Goal: Check status: Check status

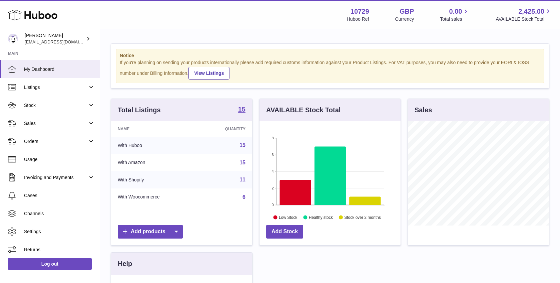
scroll to position [104, 141]
click at [78, 109] on link "Stock" at bounding box center [50, 105] width 100 height 18
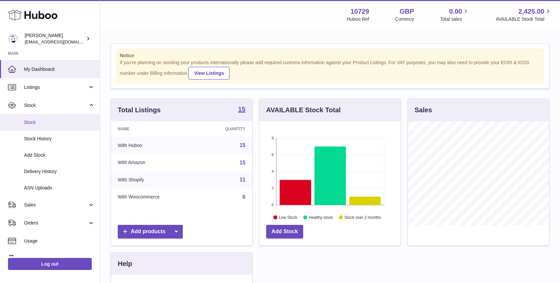
click at [71, 118] on link "Stock" at bounding box center [50, 122] width 100 height 16
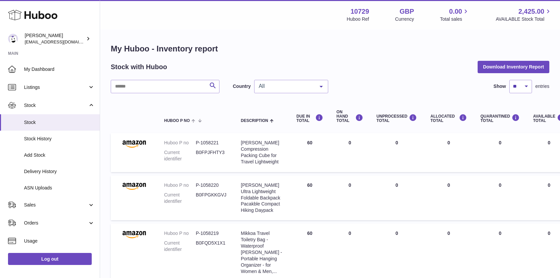
click at [291, 87] on span "All" at bounding box center [285, 86] width 57 height 7
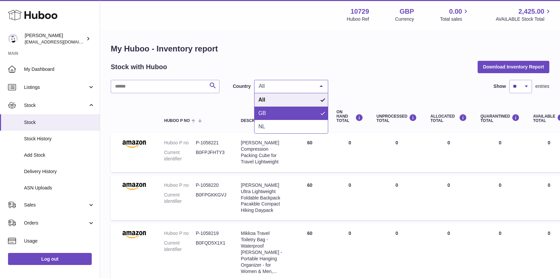
click at [291, 111] on span "GB" at bounding box center [291, 112] width 73 height 13
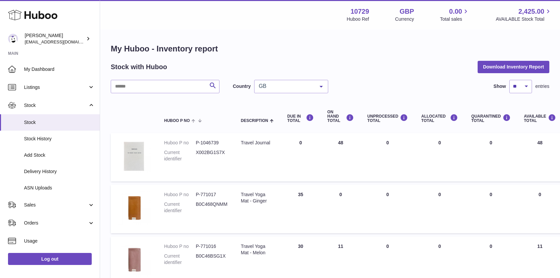
click at [298, 83] on span "GB" at bounding box center [285, 86] width 57 height 7
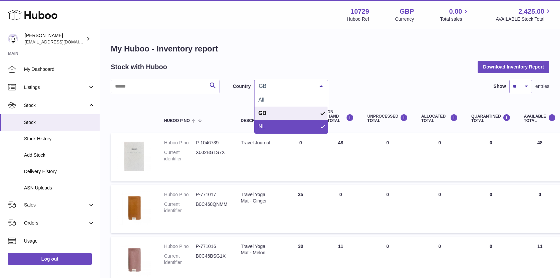
click at [288, 129] on span "NL" at bounding box center [291, 126] width 73 height 13
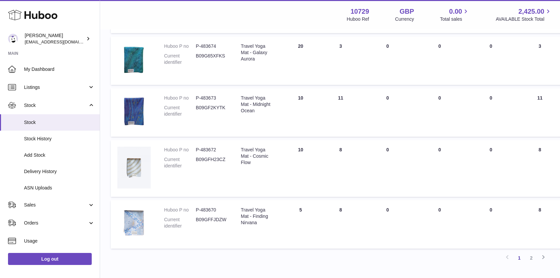
scroll to position [407, 0]
